Goal: Browse casually

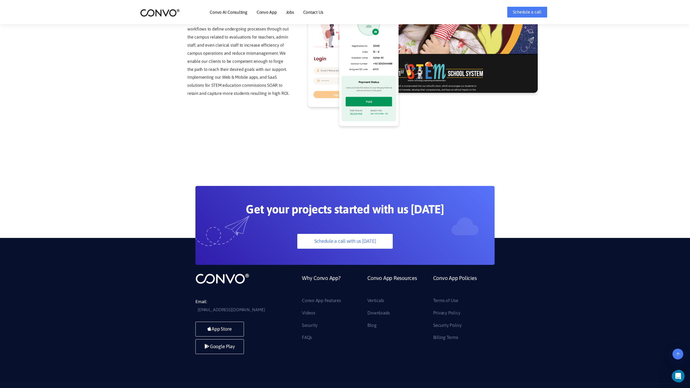
scroll to position [1373, 0]
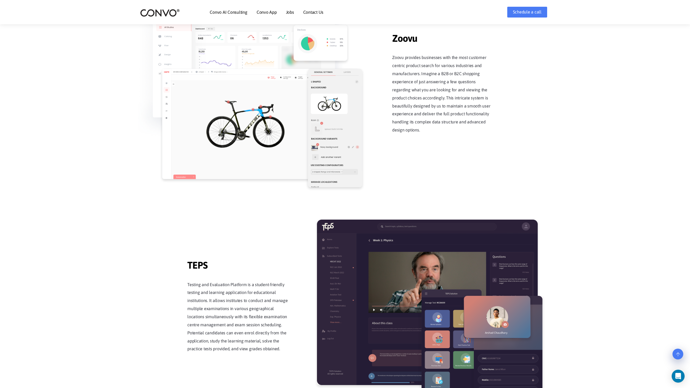
scroll to position [1056, 0]
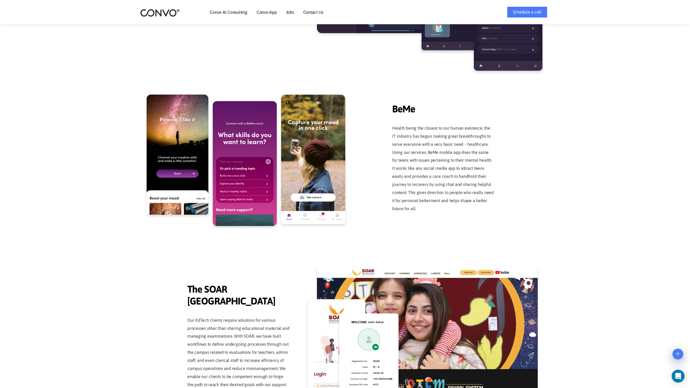
scroll to position [1373, 0]
